Goal: Task Accomplishment & Management: Complete application form

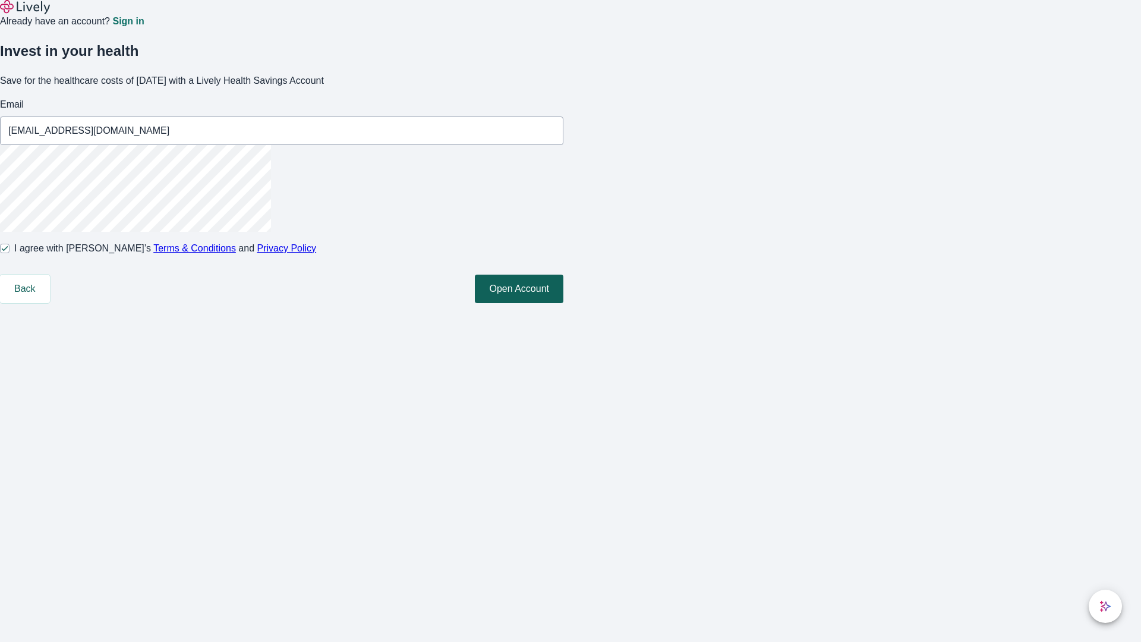
click at [564, 303] on button "Open Account" at bounding box center [519, 289] width 89 height 29
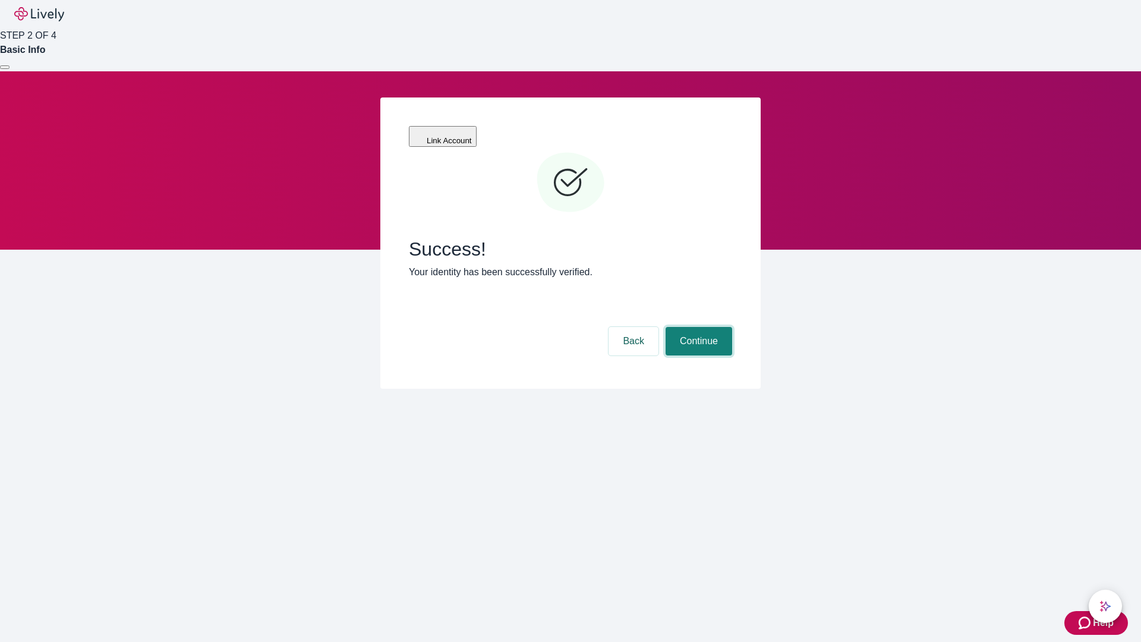
click at [697, 327] on button "Continue" at bounding box center [699, 341] width 67 height 29
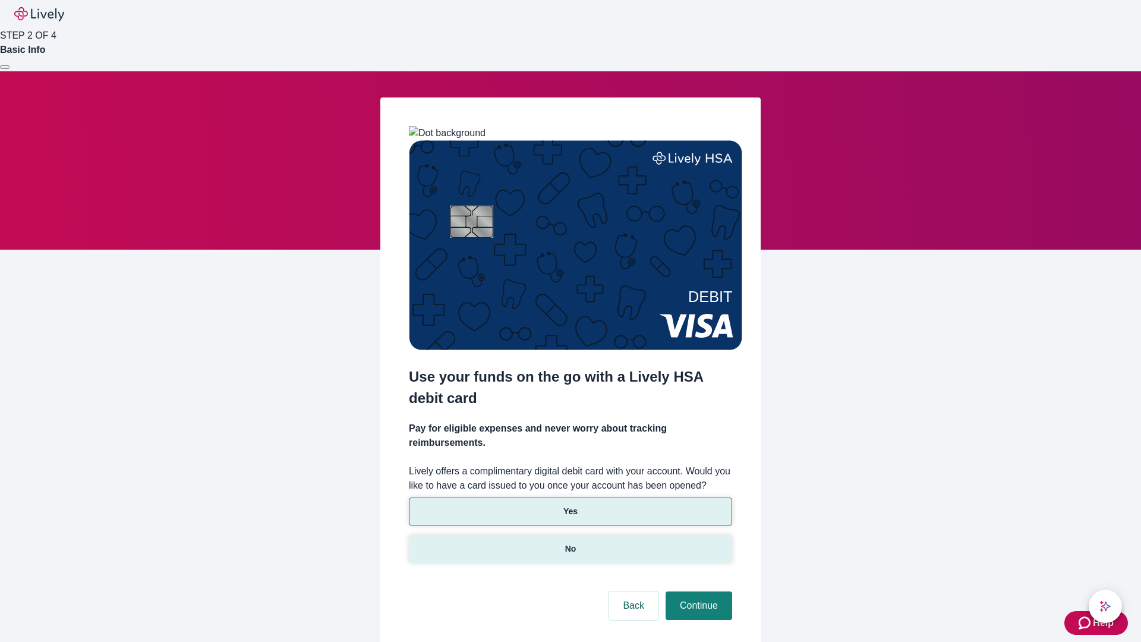
click at [570, 543] on p "No" at bounding box center [570, 549] width 11 height 12
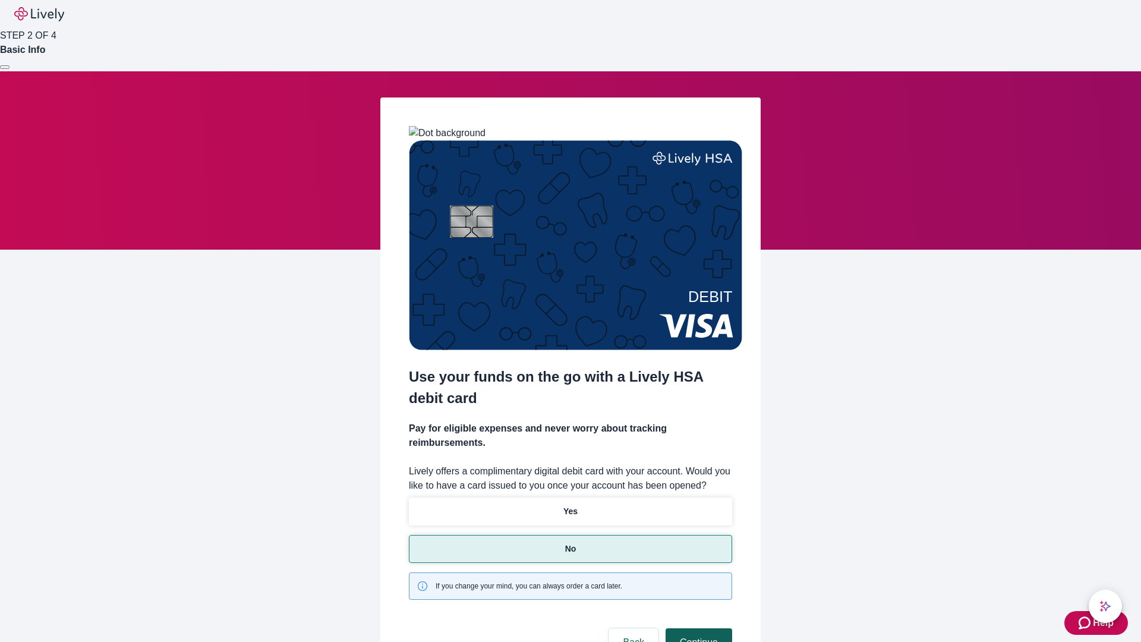
click at [697, 628] on button "Continue" at bounding box center [699, 642] width 67 height 29
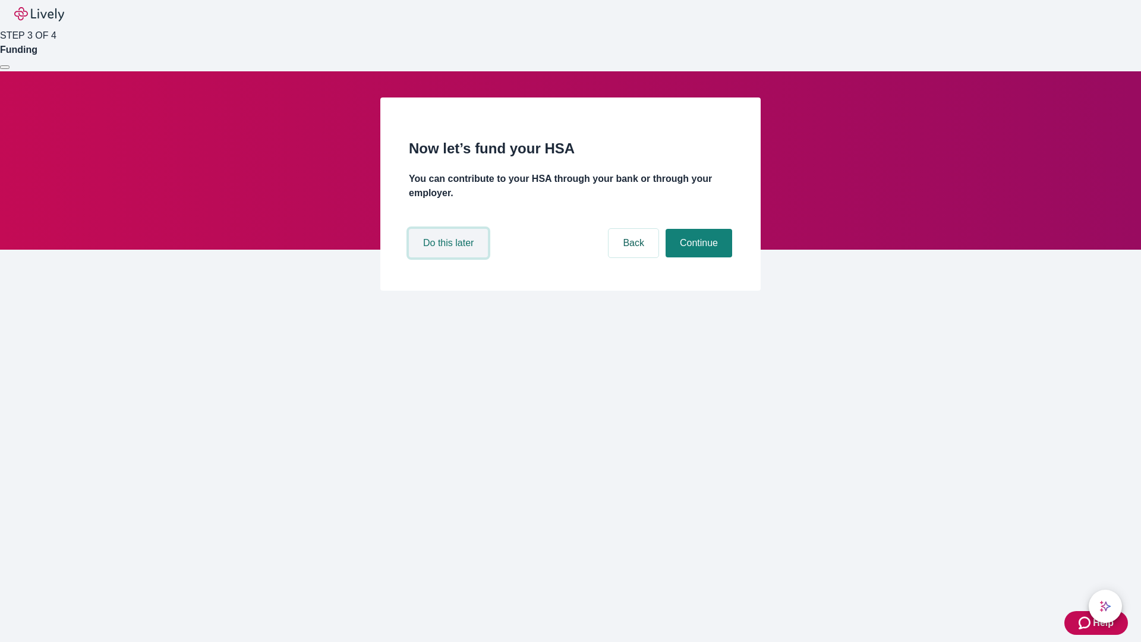
click at [450, 257] on button "Do this later" at bounding box center [448, 243] width 79 height 29
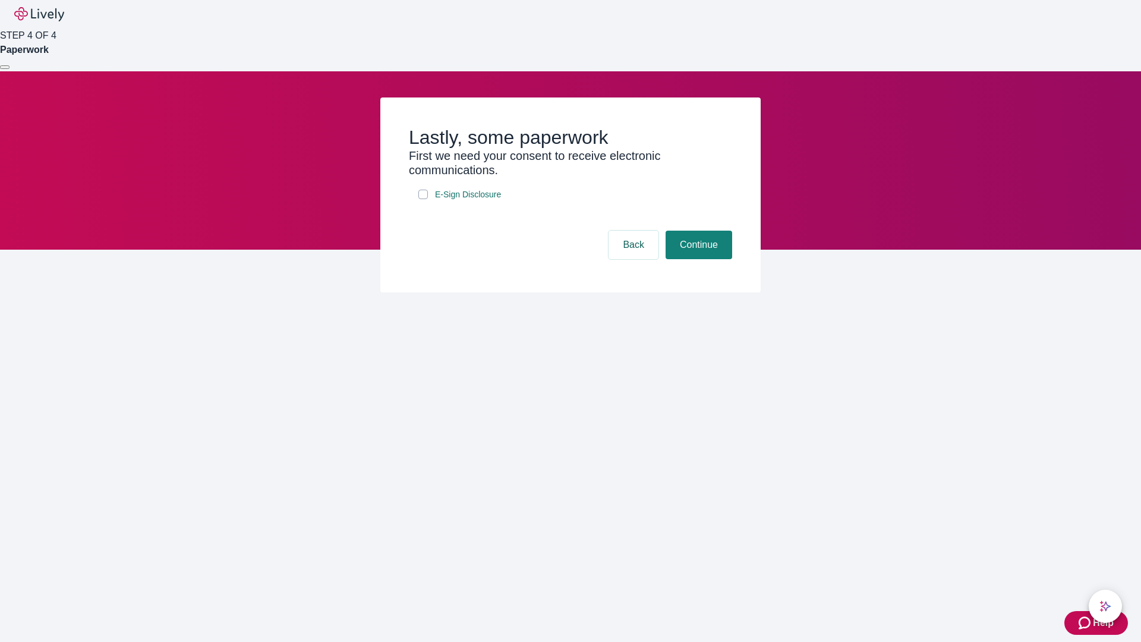
click at [423, 199] on input "E-Sign Disclosure" at bounding box center [423, 195] width 10 height 10
checkbox input "true"
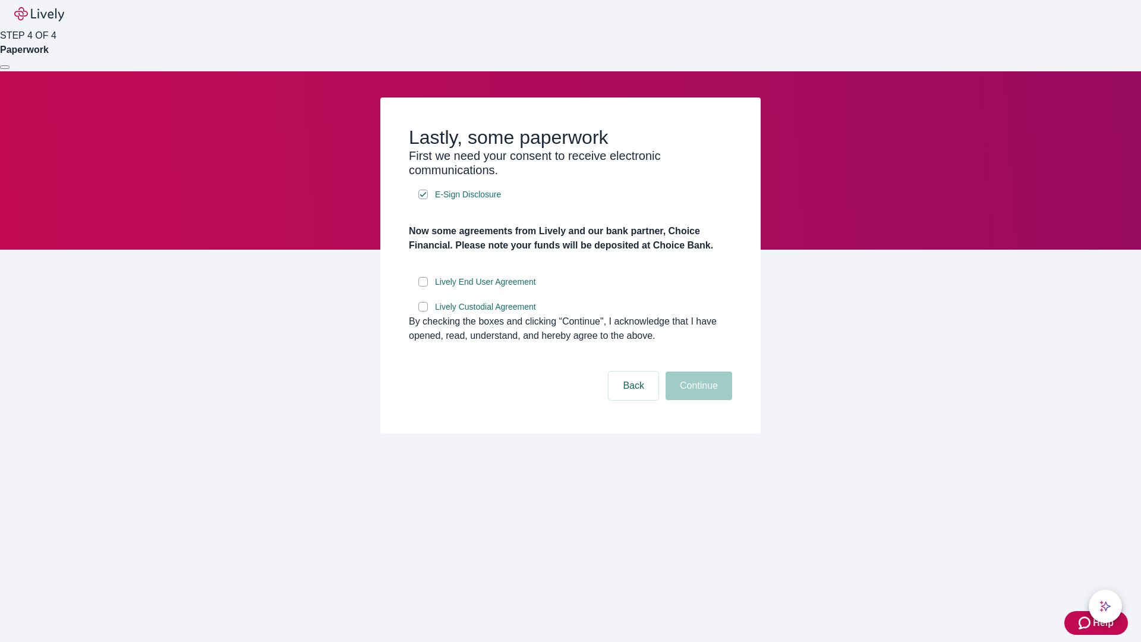
click at [423, 287] on input "Lively End User Agreement" at bounding box center [423, 282] width 10 height 10
checkbox input "true"
click at [423, 311] on input "Lively Custodial Agreement" at bounding box center [423, 307] width 10 height 10
checkbox input "true"
click at [697, 400] on button "Continue" at bounding box center [699, 386] width 67 height 29
